Goal: Obtain resource: Download file/media

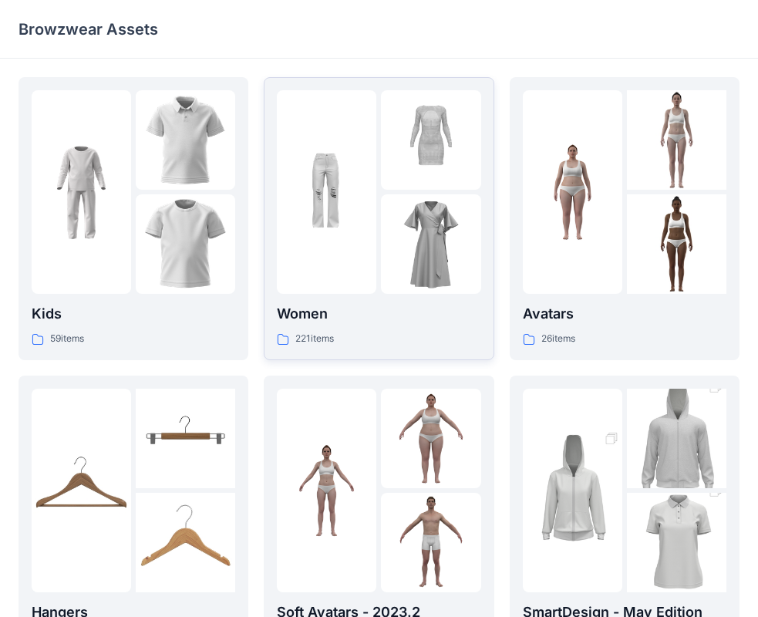
click at [391, 351] on link "Women 221 items" at bounding box center [379, 218] width 230 height 283
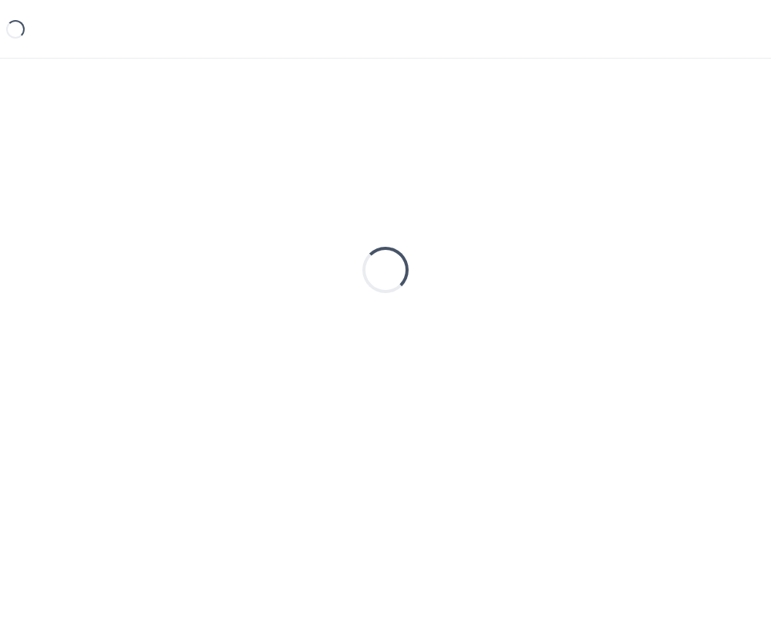
click at [391, 351] on div "Loading..." at bounding box center [385, 269] width 734 height 385
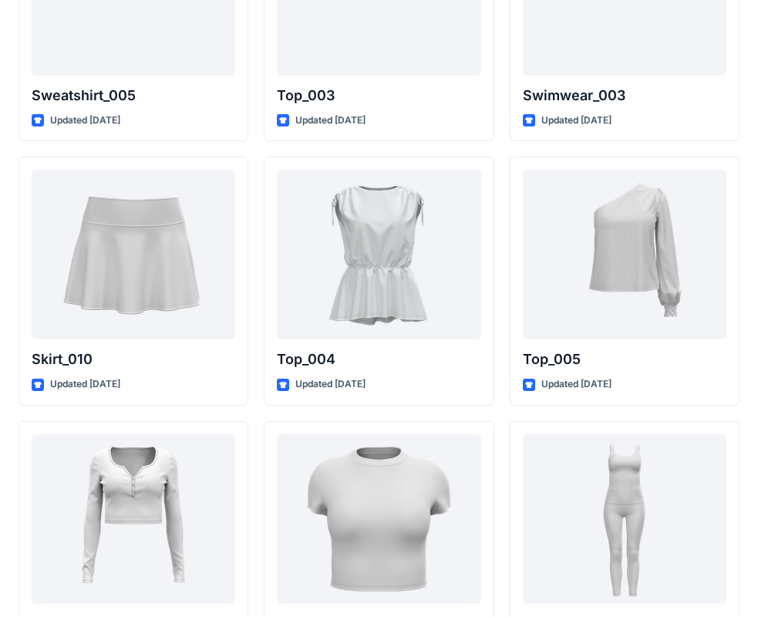
scroll to position [7967, 0]
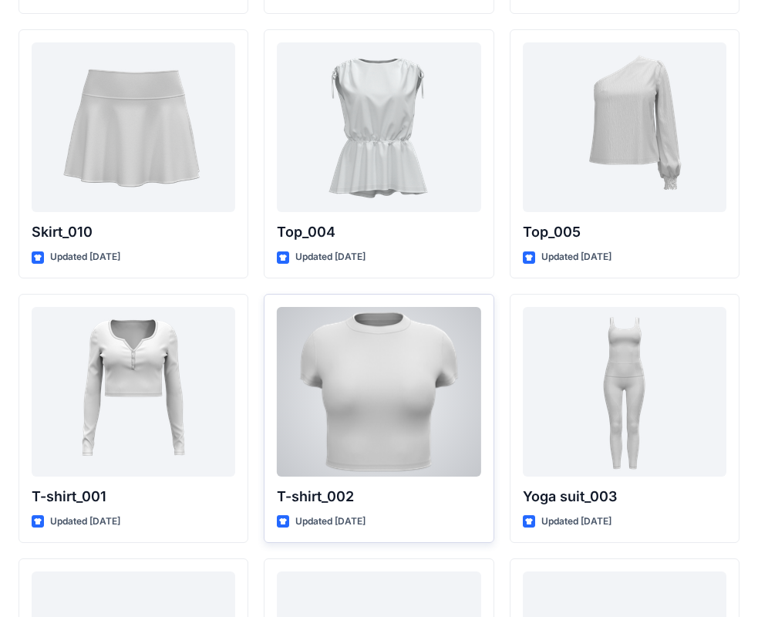
click at [403, 405] on div at bounding box center [378, 392] width 203 height 170
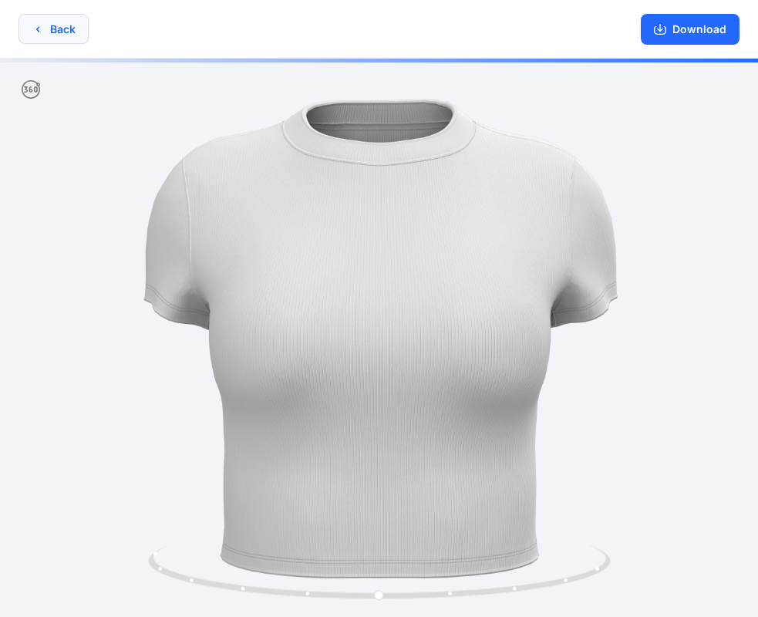
click at [81, 29] on button "Back" at bounding box center [53, 29] width 70 height 30
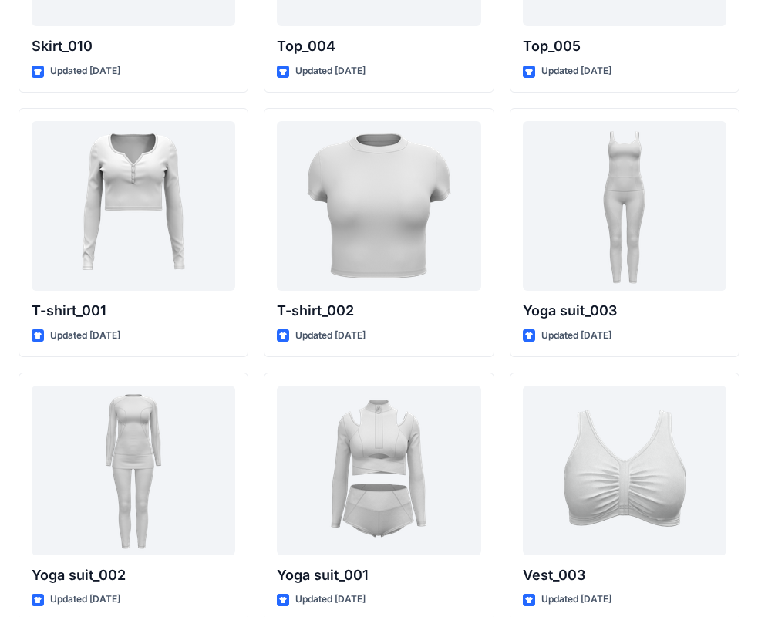
scroll to position [8132, 0]
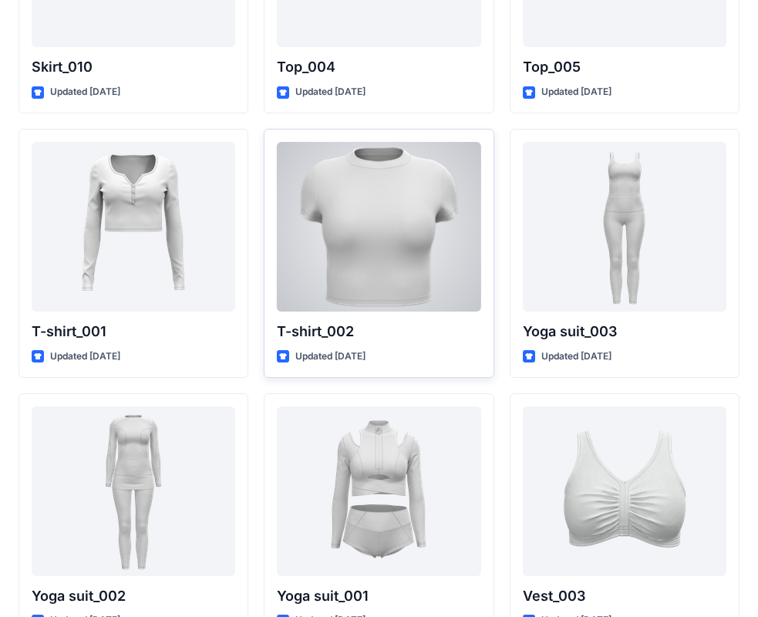
click at [475, 294] on div at bounding box center [378, 227] width 203 height 170
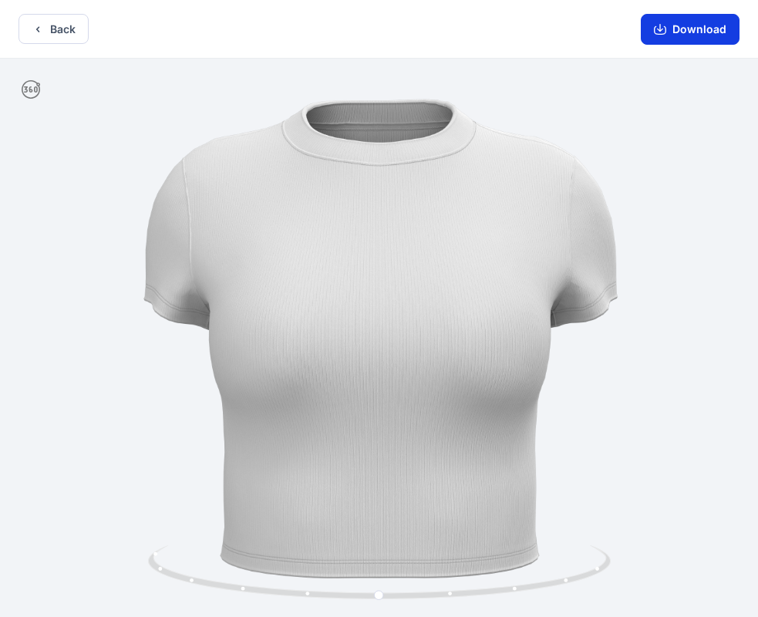
click at [677, 32] on button "Download" at bounding box center [689, 29] width 99 height 31
click at [683, 38] on button "Download" at bounding box center [689, 29] width 99 height 31
click at [65, 25] on button "Back" at bounding box center [53, 29] width 70 height 30
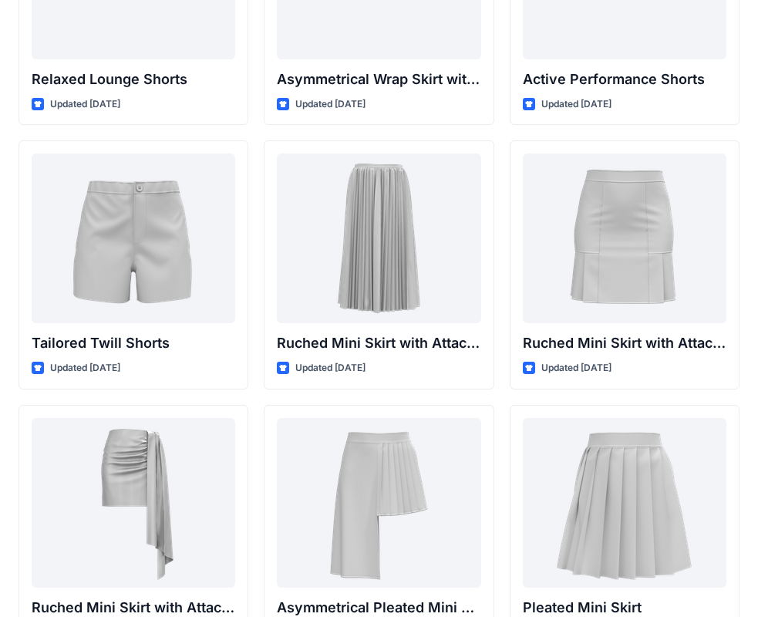
scroll to position [3893, 0]
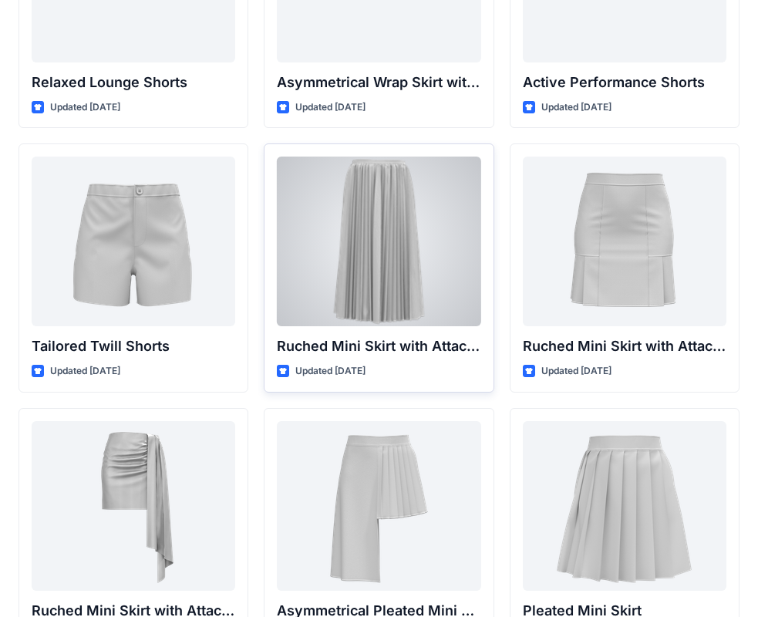
click at [378, 311] on div at bounding box center [378, 241] width 203 height 170
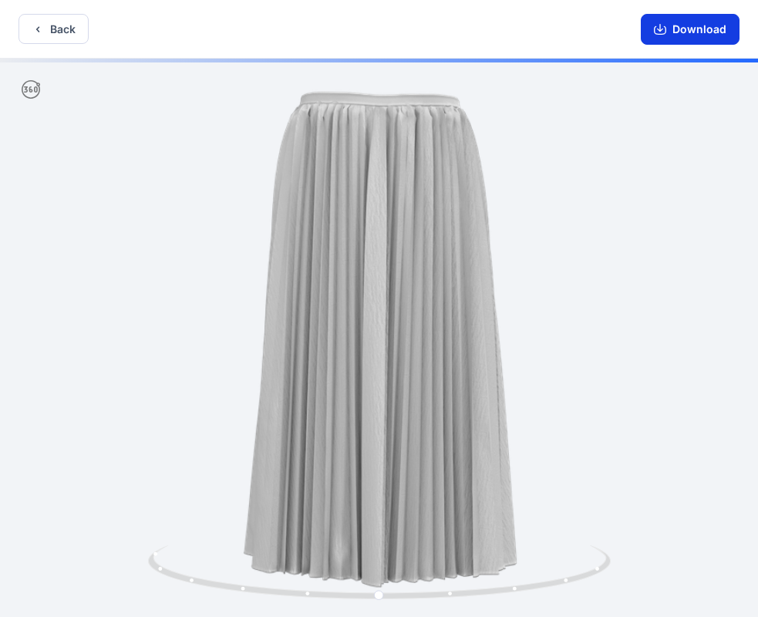
click at [690, 30] on button "Download" at bounding box center [689, 29] width 99 height 31
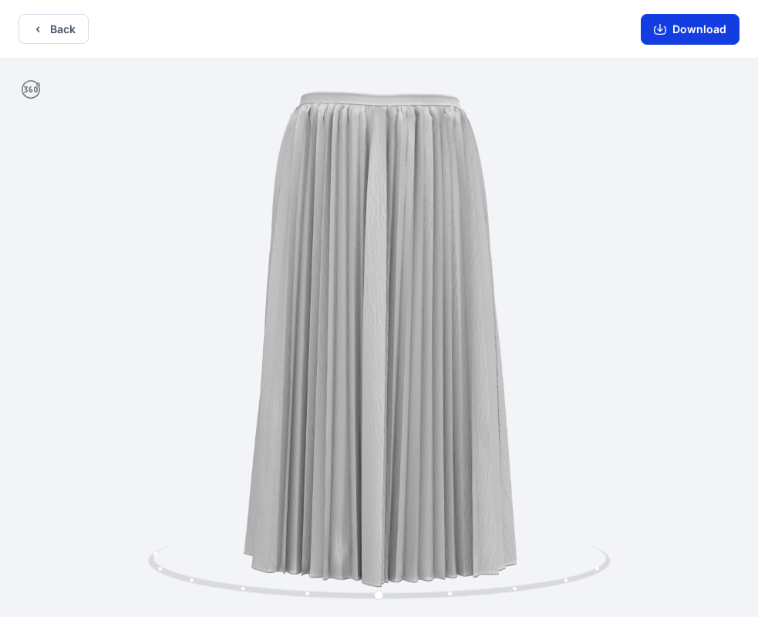
click at [684, 22] on button "Download" at bounding box center [689, 29] width 99 height 31
click at [676, 35] on button "Download" at bounding box center [689, 29] width 99 height 31
drag, startPoint x: 378, startPoint y: 595, endPoint x: 393, endPoint y: 433, distance: 162.5
click at [393, 433] on div at bounding box center [379, 339] width 758 height 561
